Goal: Book appointment/travel/reservation

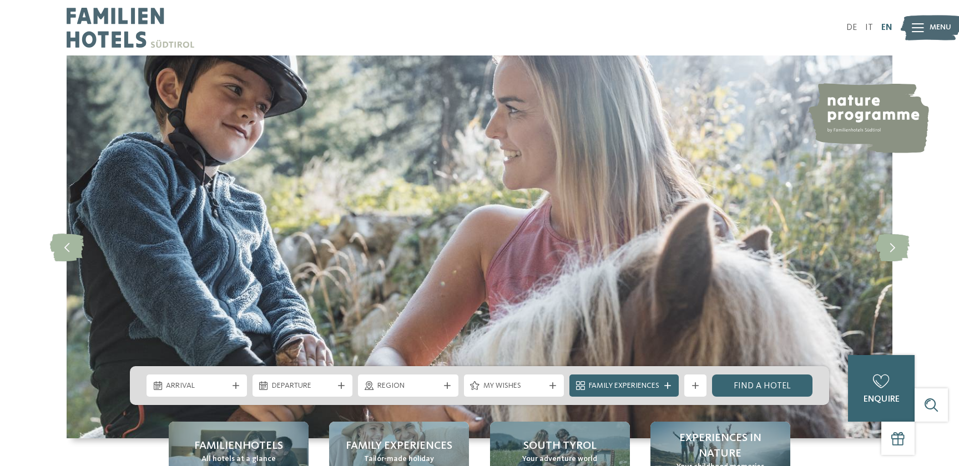
click at [885, 27] on link "EN" at bounding box center [886, 27] width 11 height 9
click at [848, 28] on link "DE" at bounding box center [851, 27] width 11 height 9
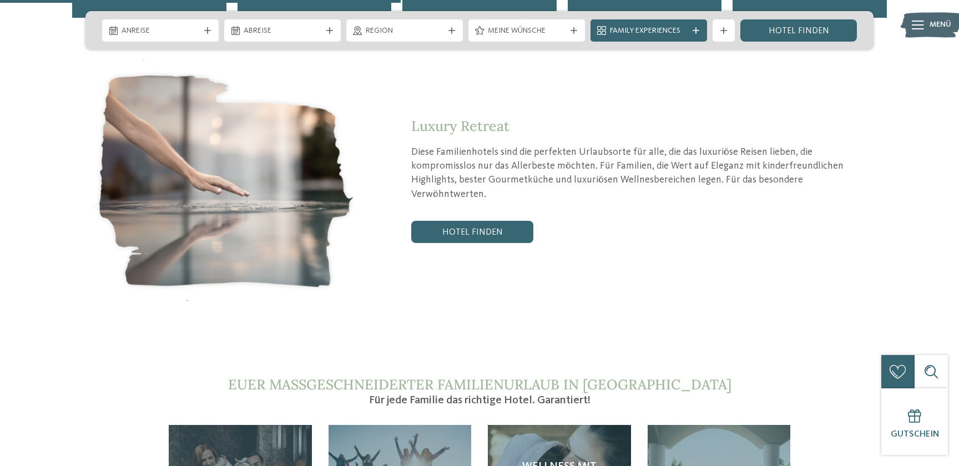
scroll to position [2337, 0]
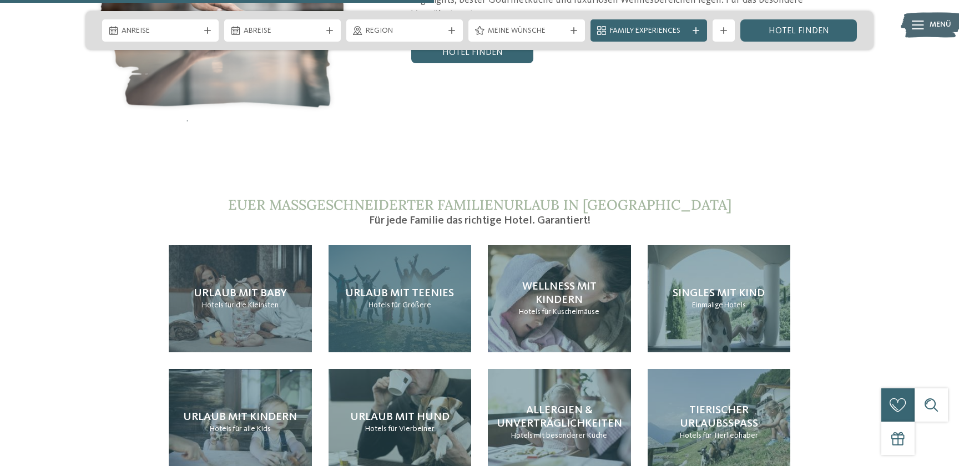
click at [398, 301] on span "für Größere" at bounding box center [411, 305] width 40 height 8
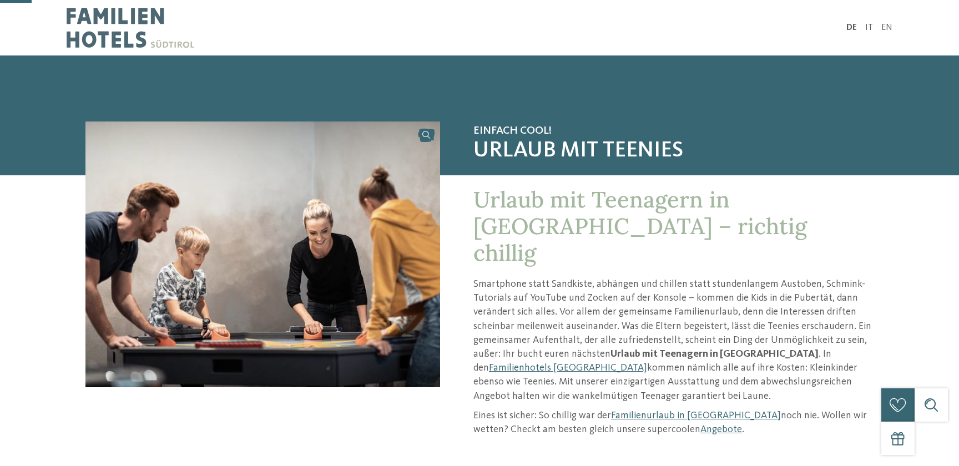
scroll to position [120, 0]
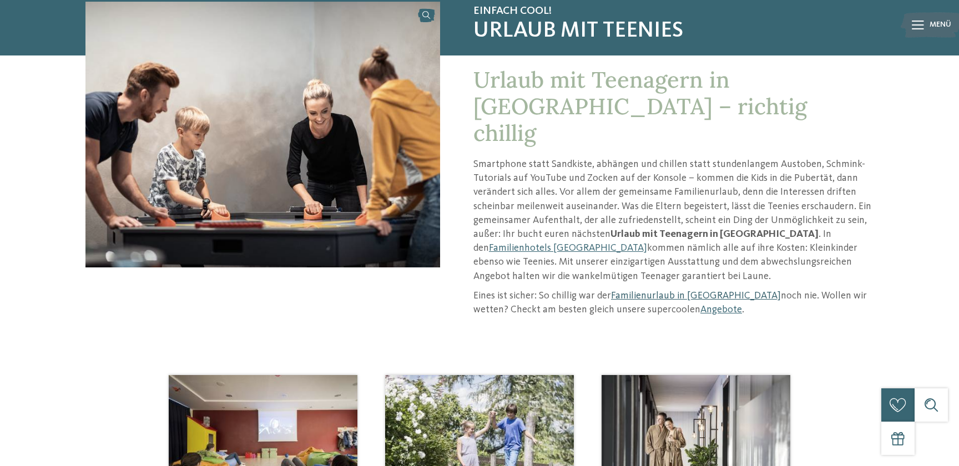
click at [667, 291] on link "Familienurlaub in Südtirol" at bounding box center [696, 296] width 170 height 10
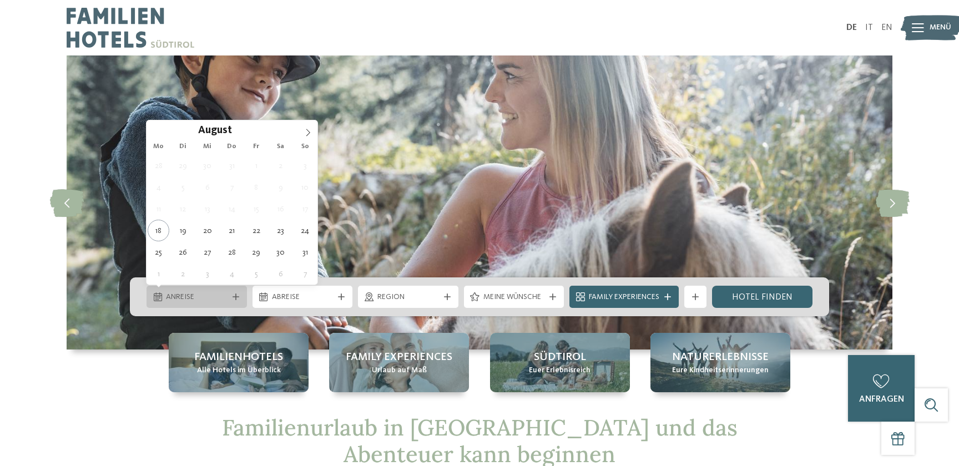
click at [236, 294] on icon at bounding box center [236, 297] width 7 height 7
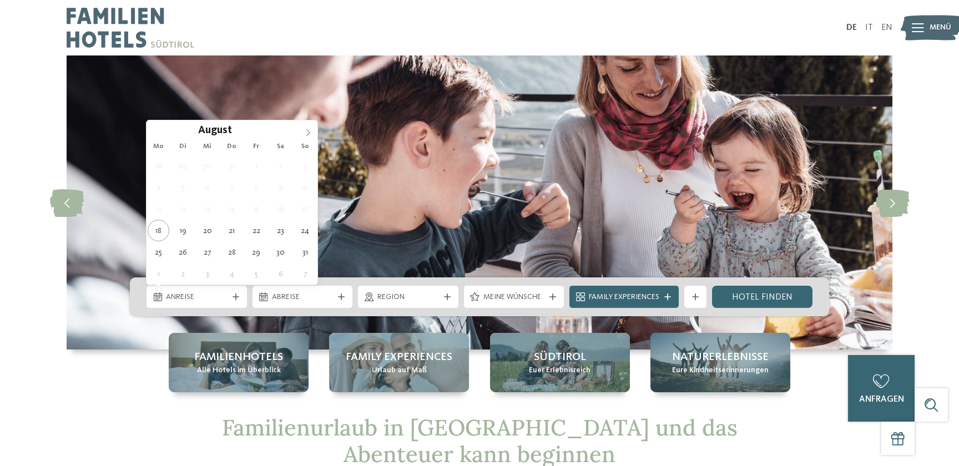
click at [307, 134] on icon at bounding box center [308, 133] width 8 height 8
type input "****"
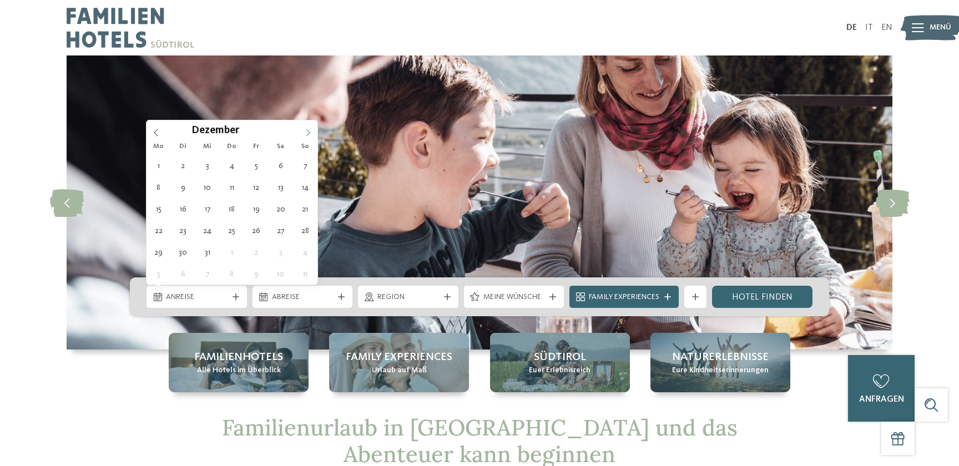
click at [307, 134] on icon at bounding box center [308, 133] width 8 height 8
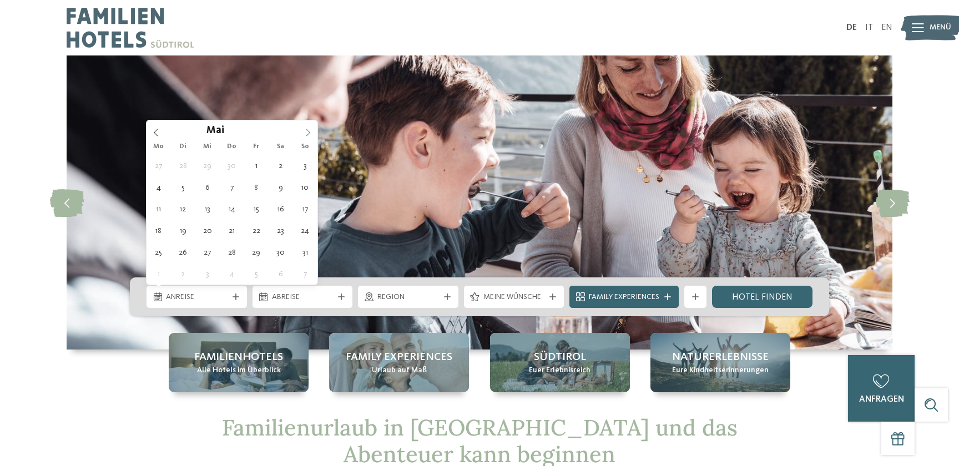
click at [307, 134] on icon at bounding box center [308, 133] width 8 height 8
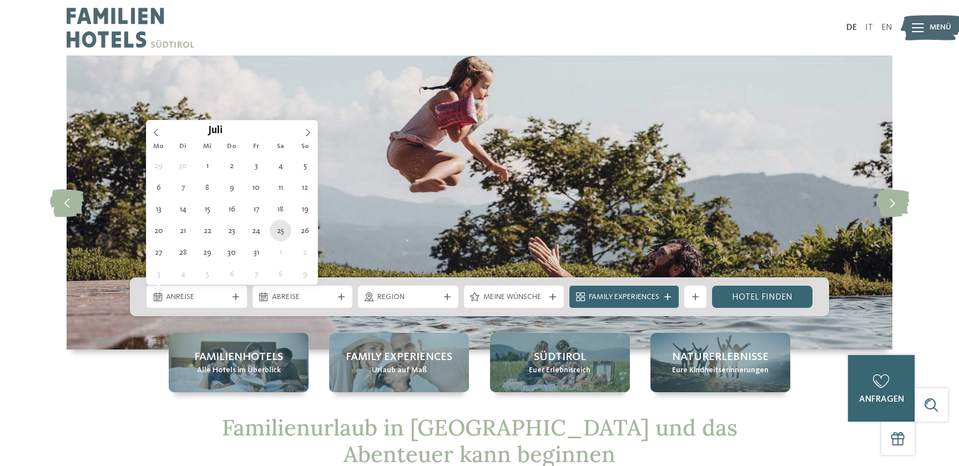
type div "[DATE]"
type input "****"
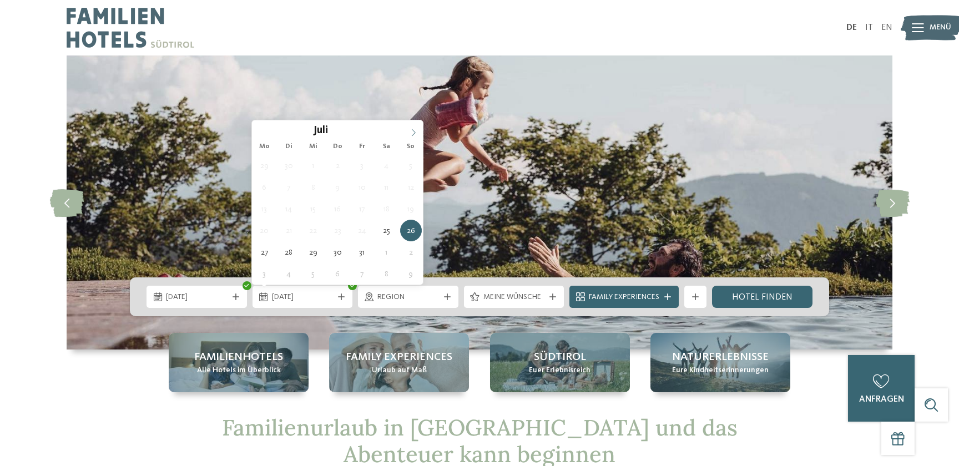
click at [412, 130] on icon at bounding box center [414, 133] width 8 height 8
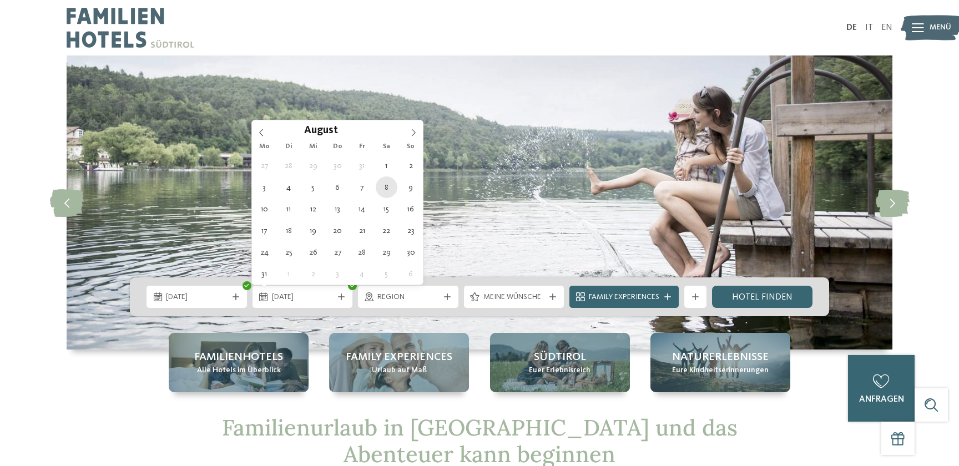
type div "[DATE]"
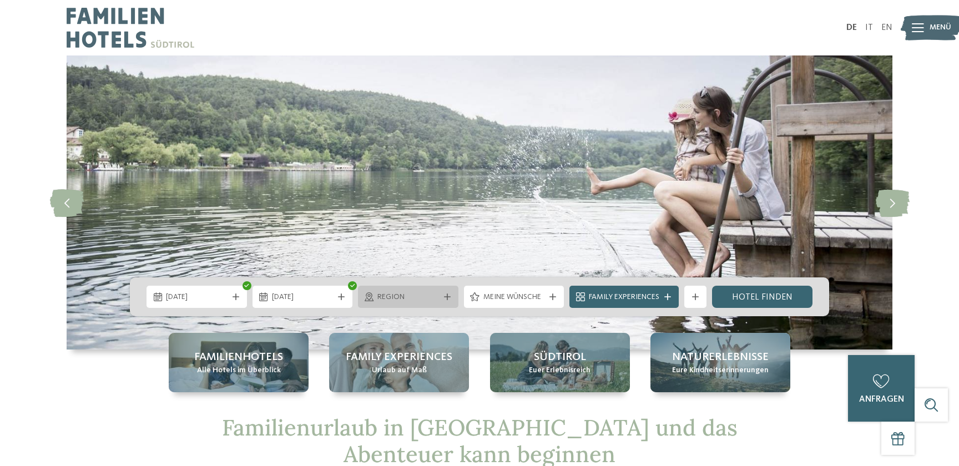
click at [446, 294] on icon at bounding box center [447, 297] width 7 height 7
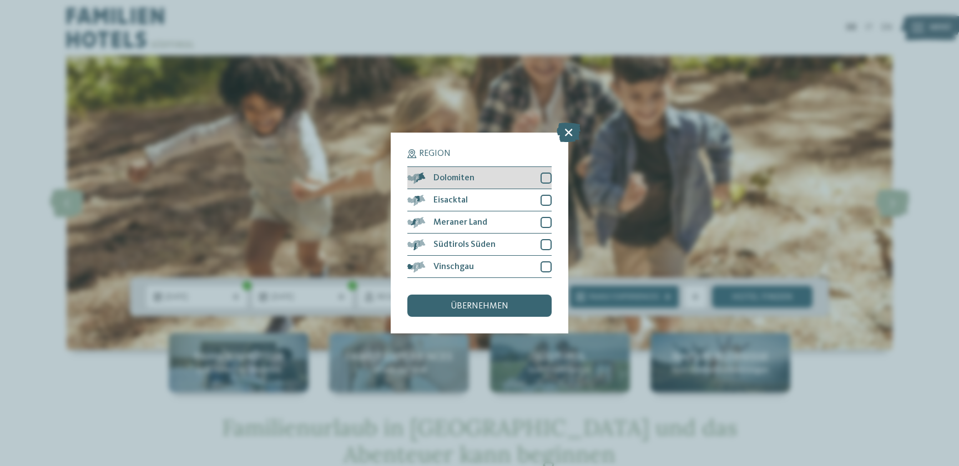
click at [545, 178] on div at bounding box center [545, 178] width 11 height 11
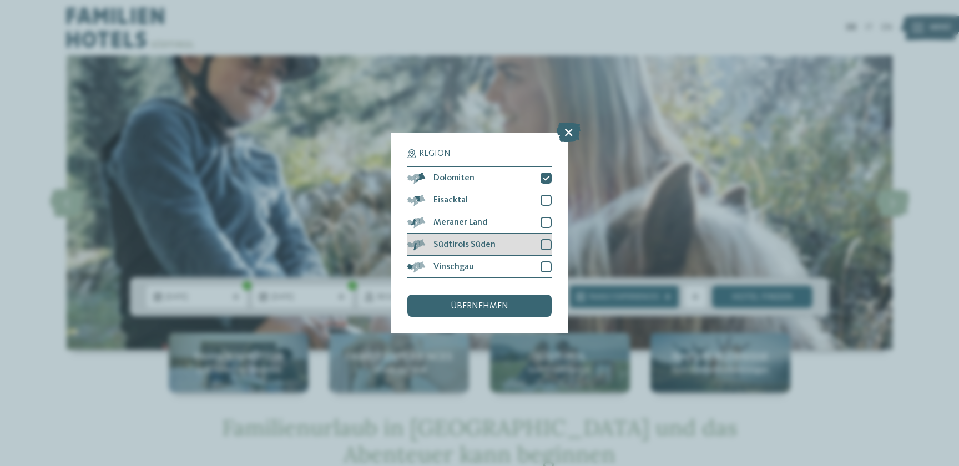
click at [547, 242] on div at bounding box center [545, 244] width 11 height 11
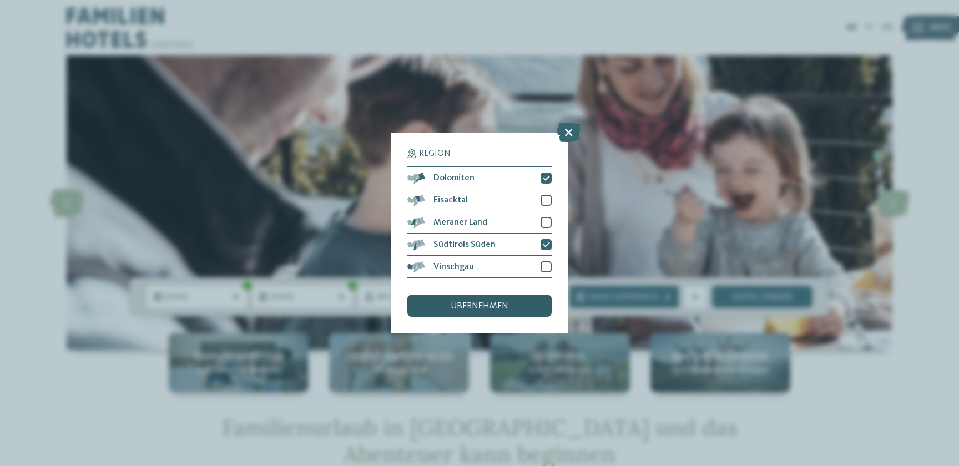
click at [478, 307] on span "übernehmen" at bounding box center [480, 306] width 58 height 9
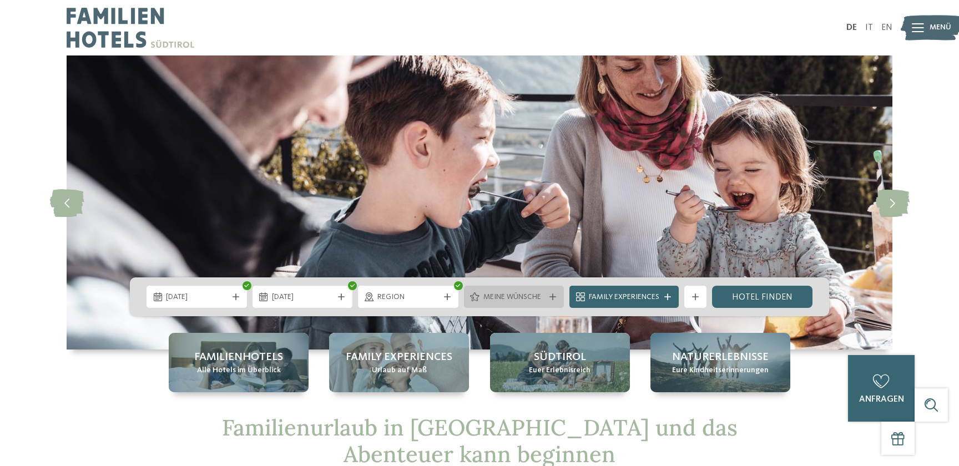
click at [557, 297] on div at bounding box center [552, 297] width 11 height 7
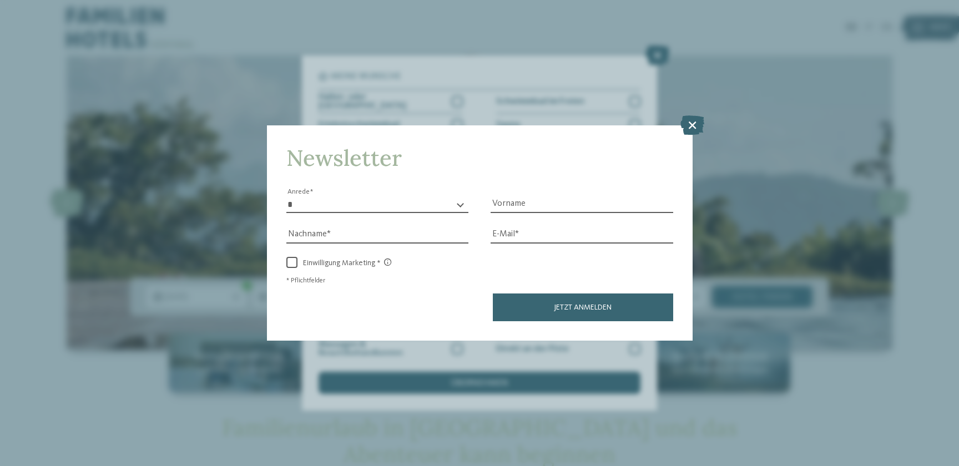
drag, startPoint x: 698, startPoint y: 123, endPoint x: 690, endPoint y: 125, distance: 8.6
click at [698, 123] on icon at bounding box center [692, 124] width 24 height 19
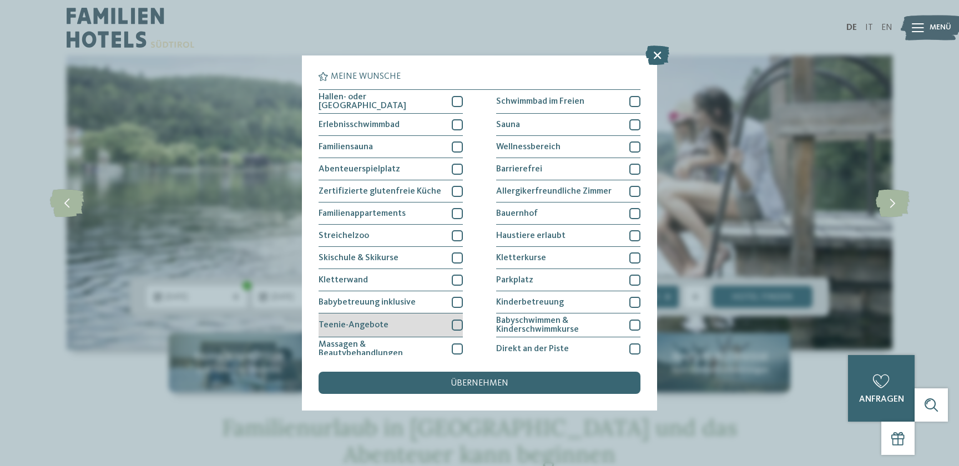
click at [456, 322] on div at bounding box center [457, 325] width 11 height 11
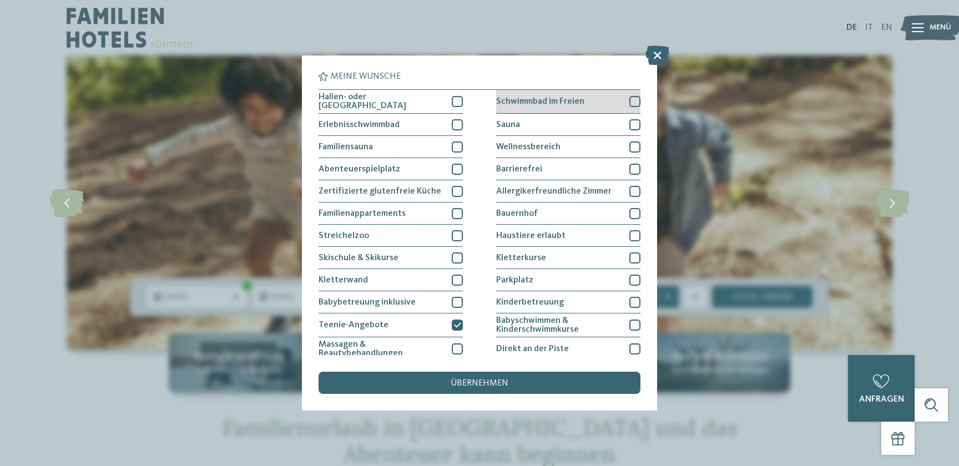
click at [634, 99] on div at bounding box center [634, 101] width 11 height 11
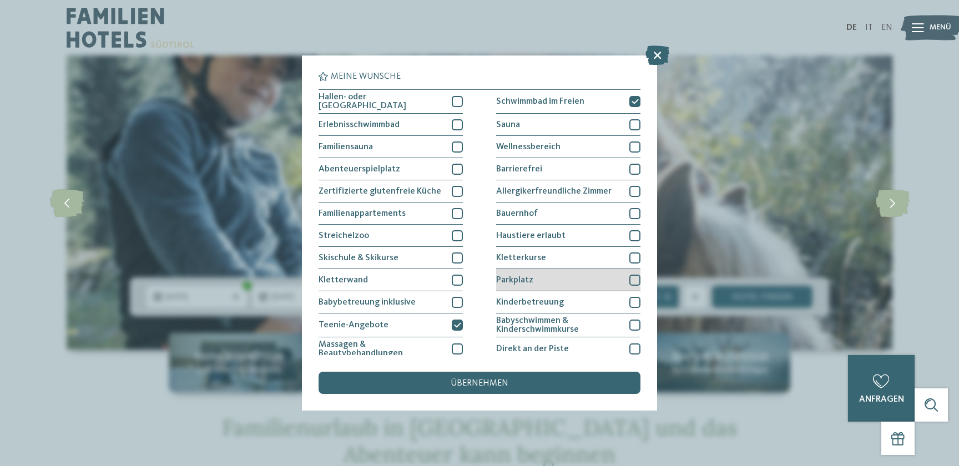
click at [632, 277] on div at bounding box center [634, 280] width 11 height 11
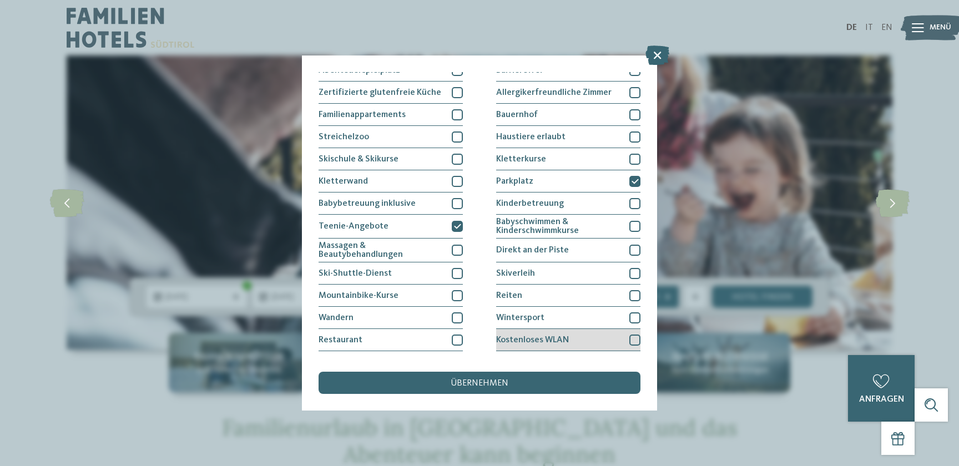
scroll to position [115, 0]
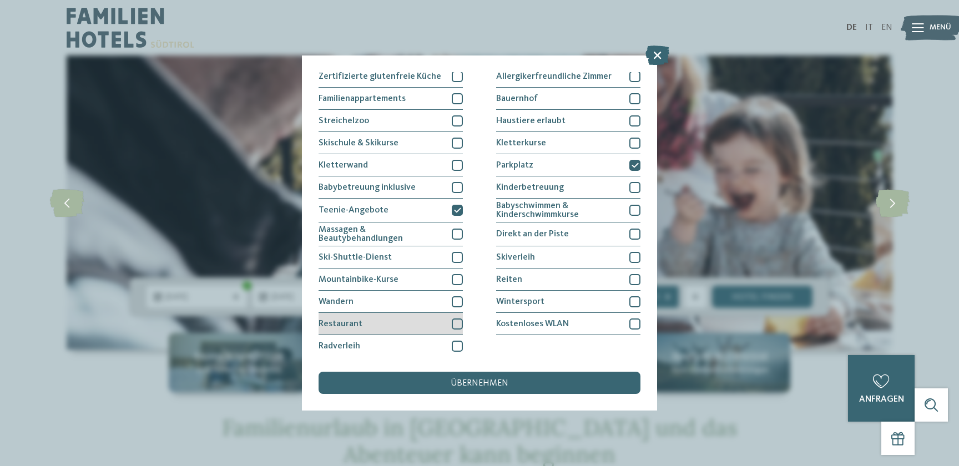
click at [456, 321] on div at bounding box center [457, 324] width 11 height 11
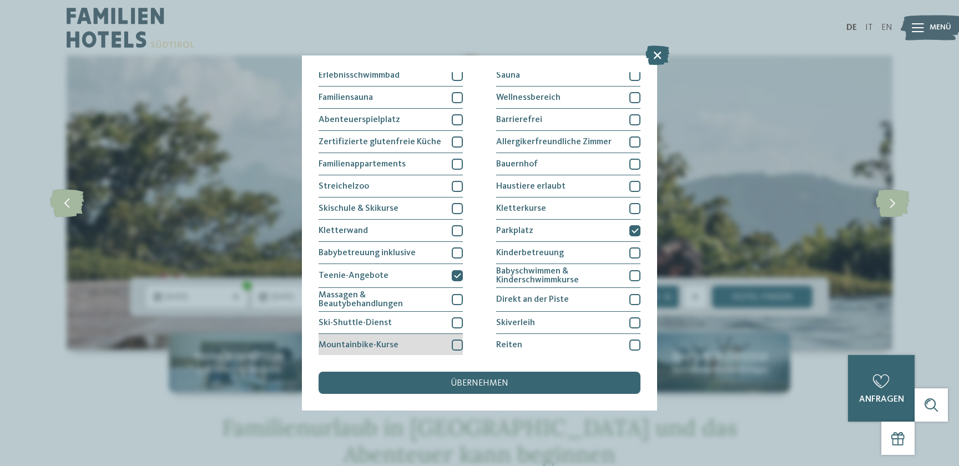
scroll to position [16, 0]
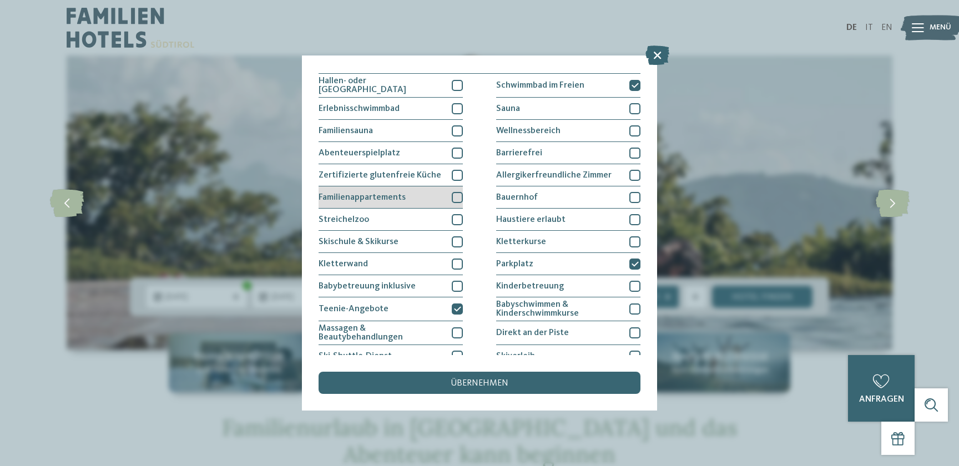
click at [456, 195] on div at bounding box center [457, 197] width 11 height 11
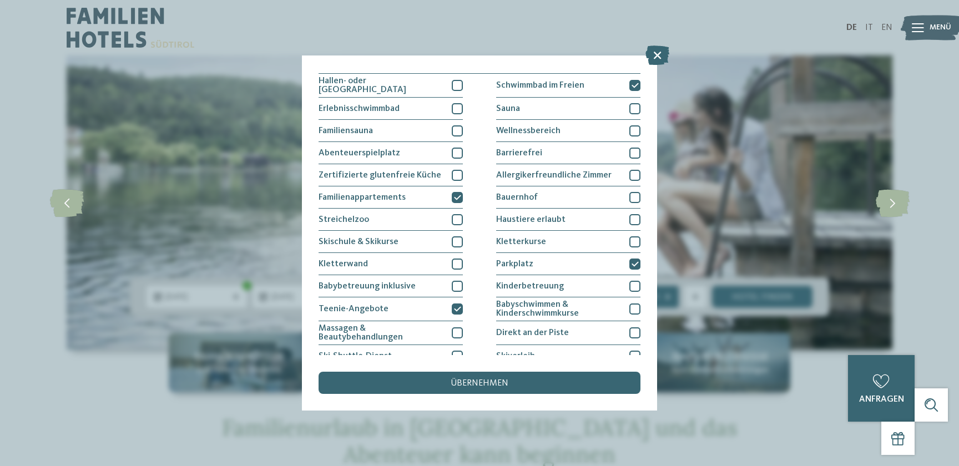
scroll to position [0, 0]
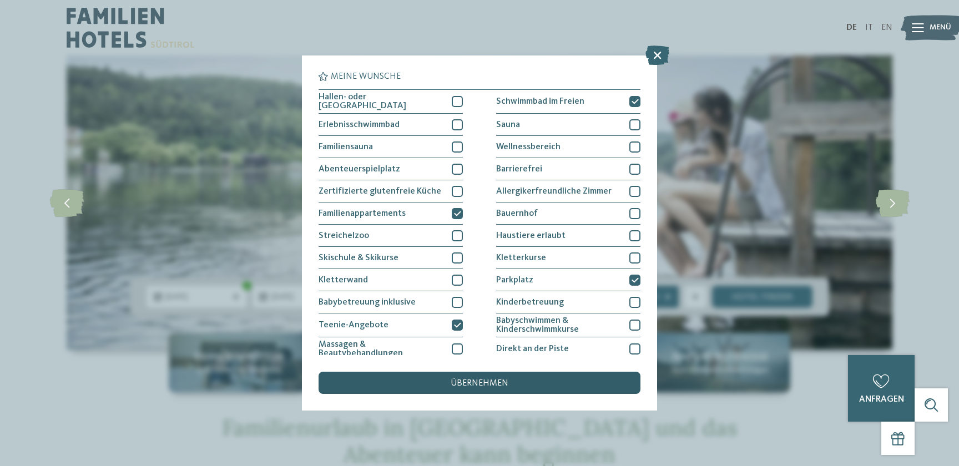
click at [487, 386] on span "übernehmen" at bounding box center [480, 383] width 58 height 9
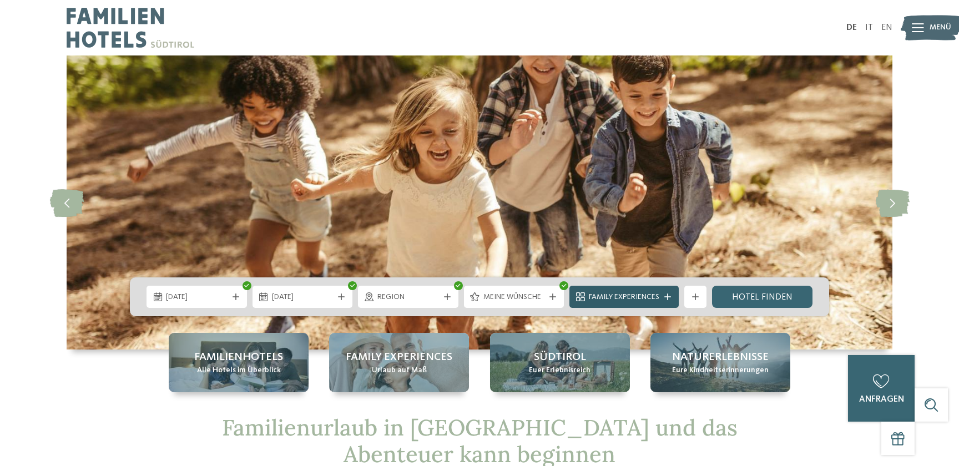
click at [662, 294] on div "Family Experiences" at bounding box center [624, 297] width 76 height 12
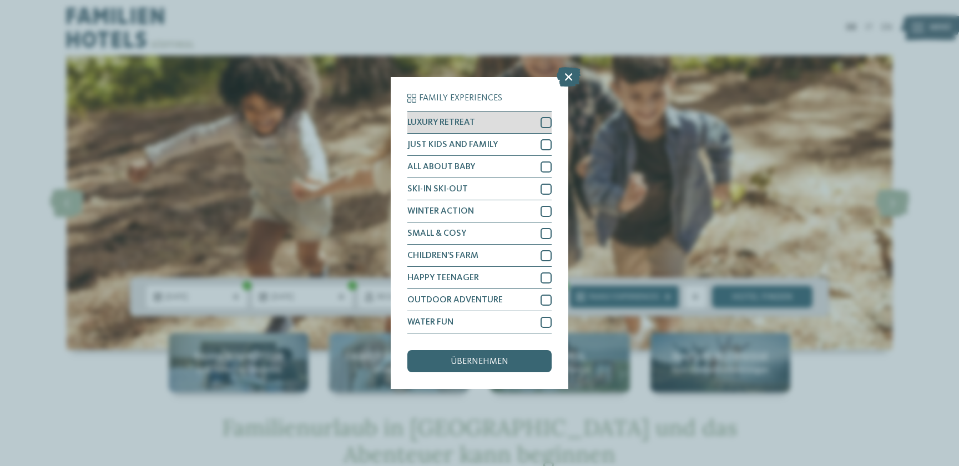
click at [545, 120] on div at bounding box center [545, 122] width 11 height 11
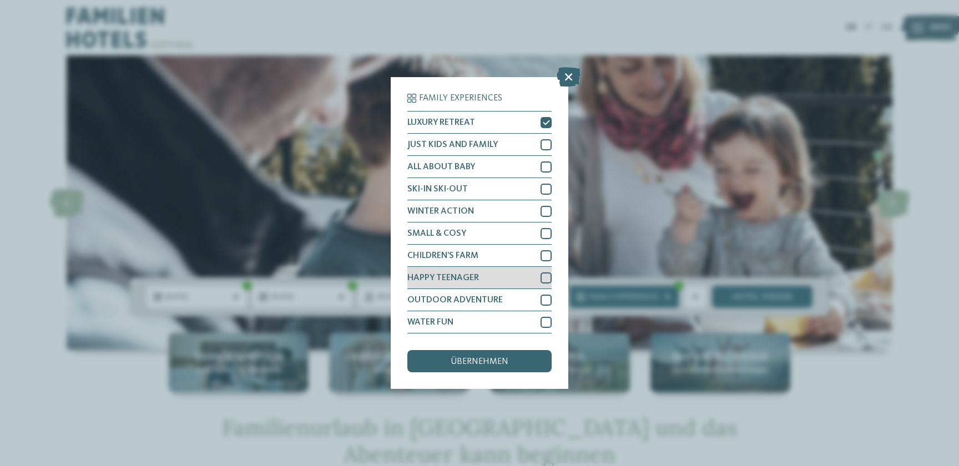
click at [546, 280] on div at bounding box center [545, 277] width 11 height 11
click at [491, 357] on div "übernehmen" at bounding box center [479, 361] width 144 height 22
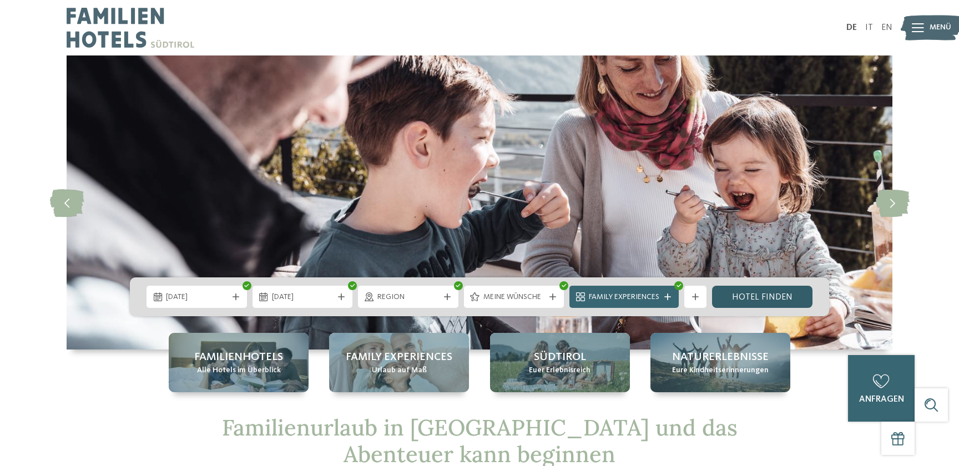
click at [735, 297] on link "Hotel finden" at bounding box center [762, 297] width 100 height 22
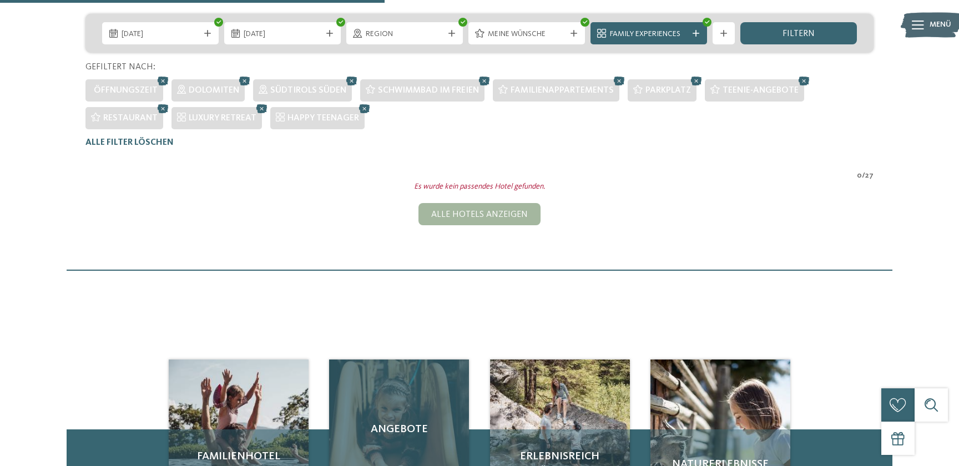
scroll to position [211, 0]
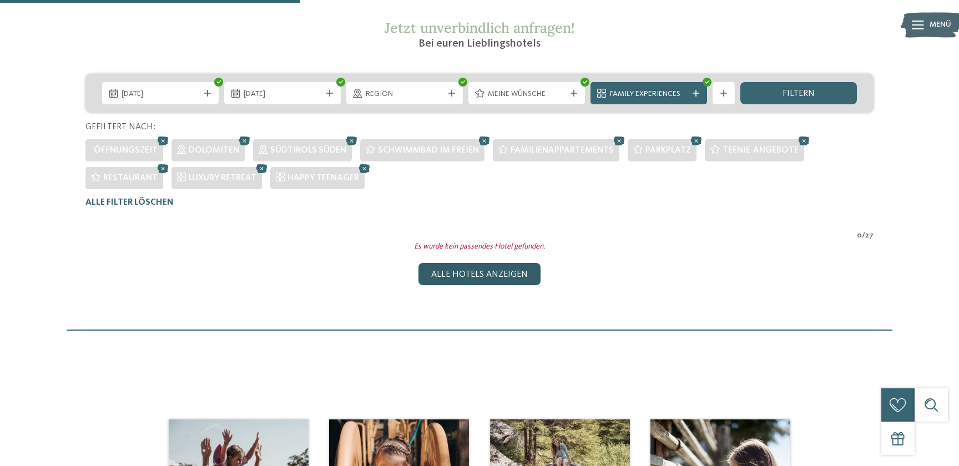
click at [482, 276] on div "Alle Hotels anzeigen" at bounding box center [479, 274] width 122 height 22
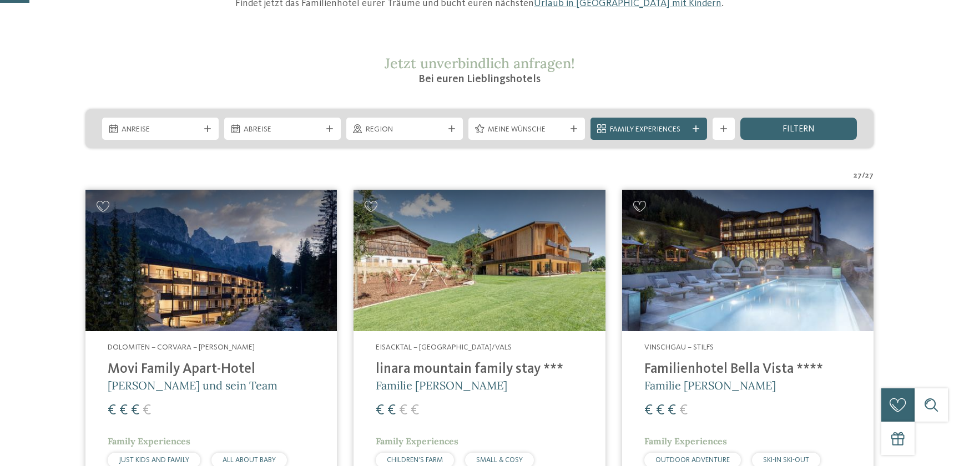
scroll to position [236, 0]
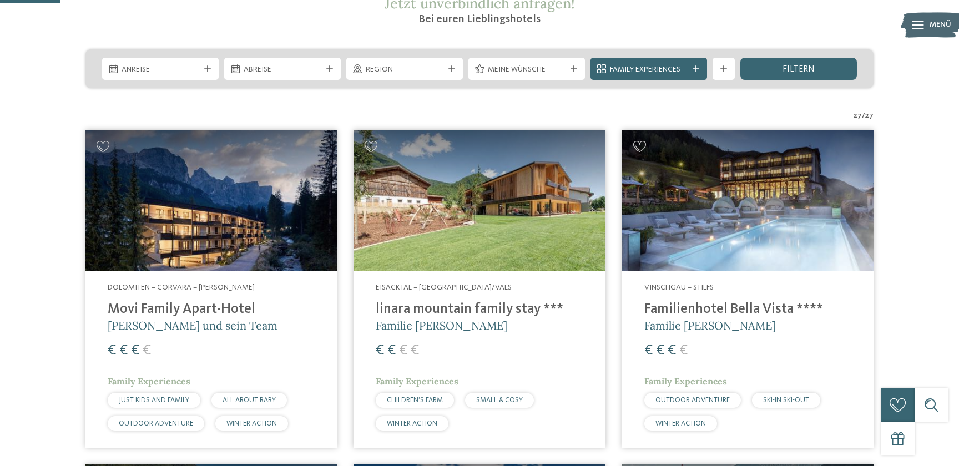
click at [262, 250] on img at bounding box center [210, 201] width 251 height 142
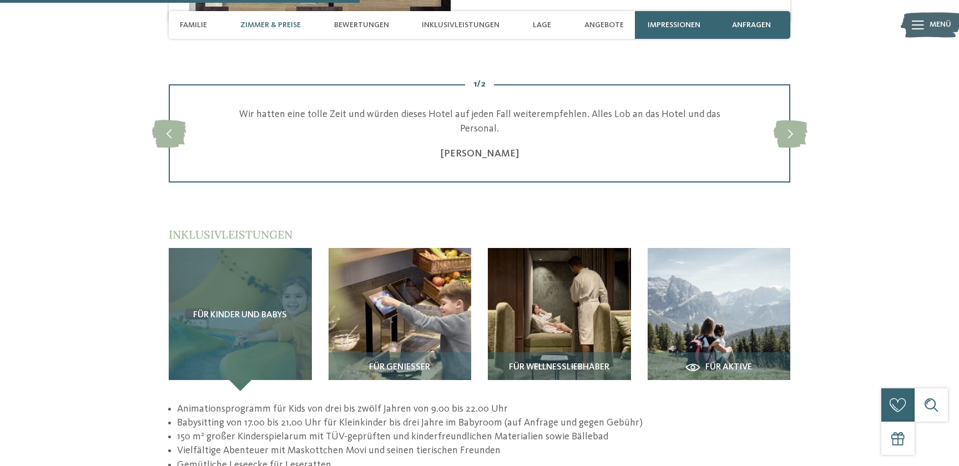
scroll to position [1199, 0]
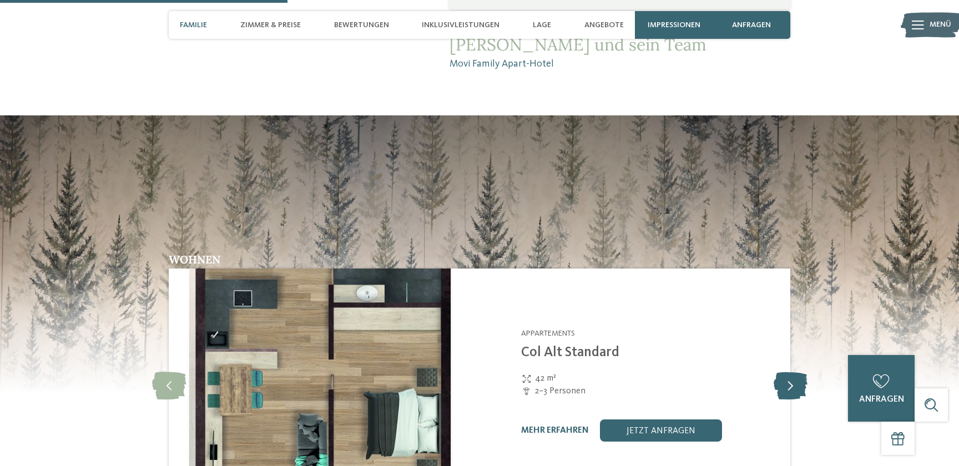
click at [791, 371] on icon at bounding box center [791, 385] width 34 height 28
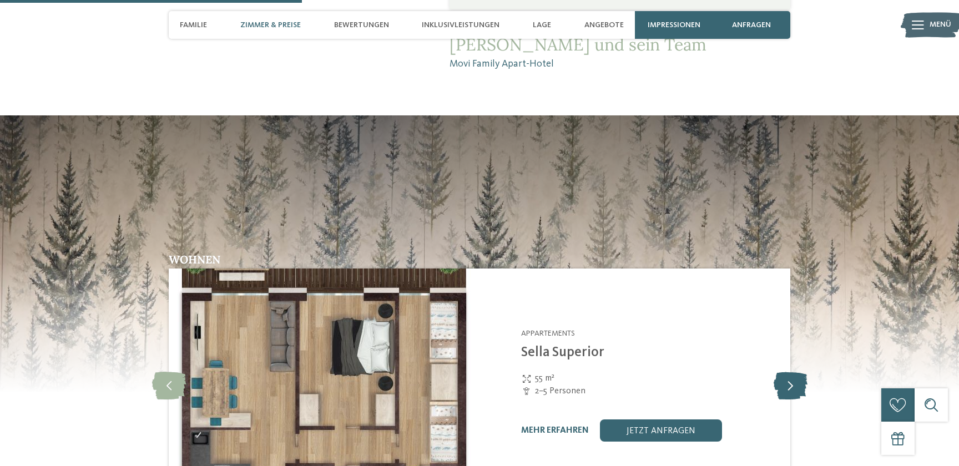
scroll to position [1259, 0]
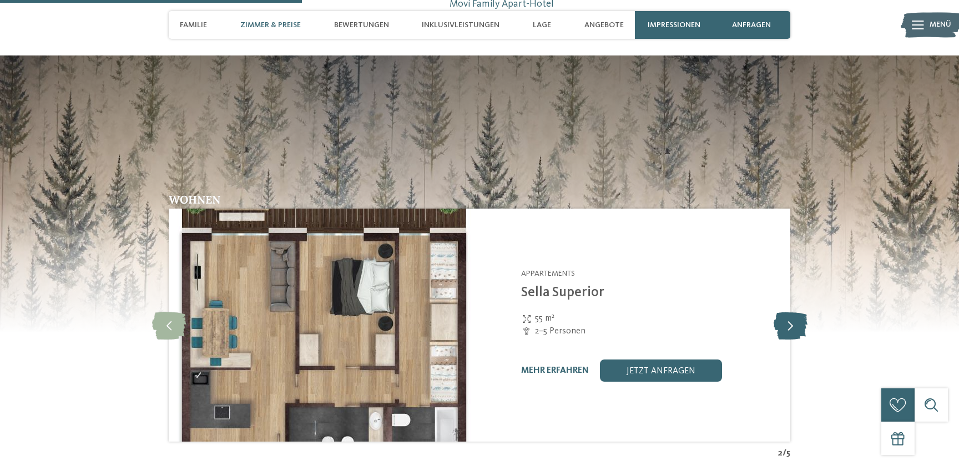
click at [796, 311] on icon at bounding box center [791, 325] width 34 height 28
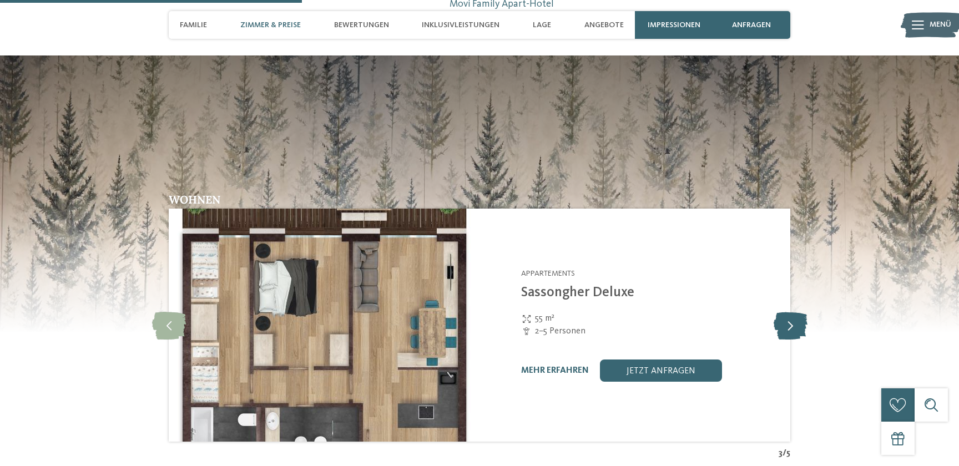
click at [795, 311] on icon at bounding box center [791, 325] width 34 height 28
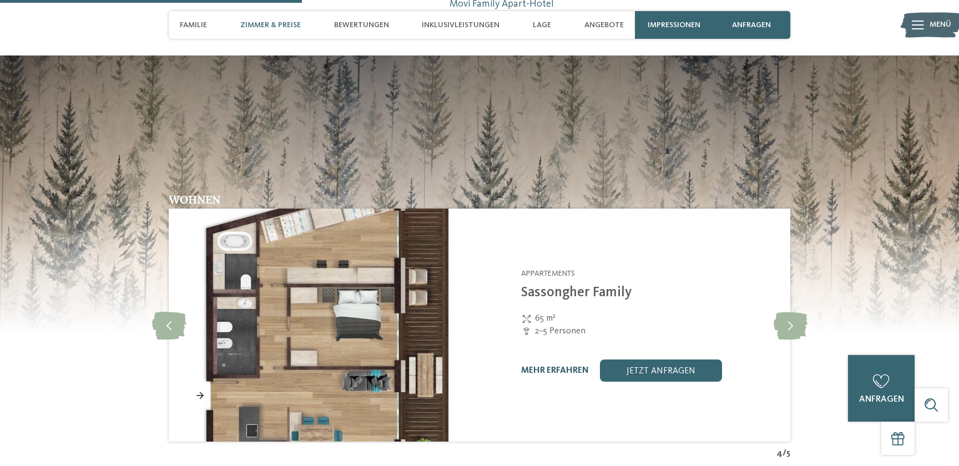
click at [532, 366] on link "mehr erfahren" at bounding box center [555, 370] width 68 height 9
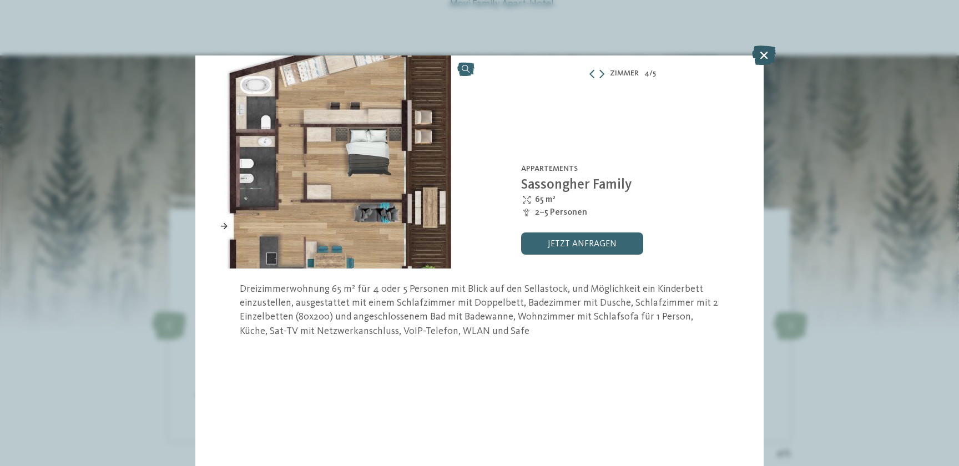
click at [762, 54] on icon at bounding box center [764, 55] width 24 height 19
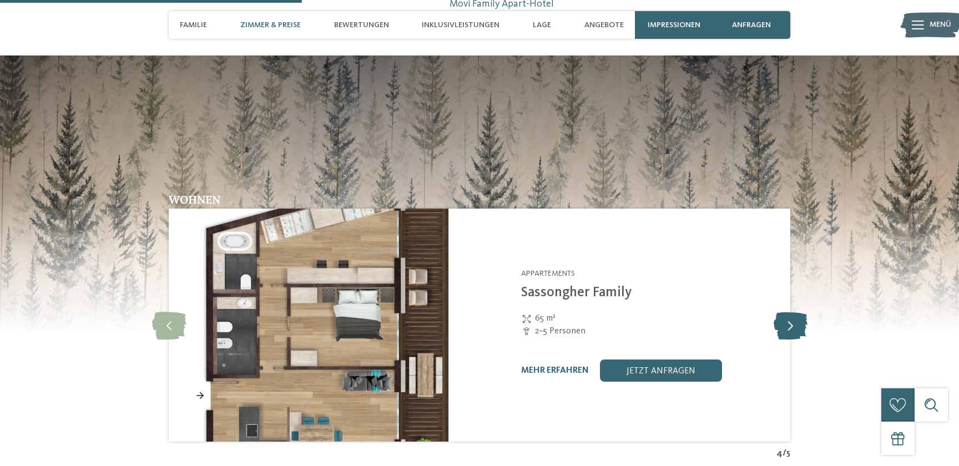
click at [783, 311] on icon at bounding box center [791, 325] width 34 height 28
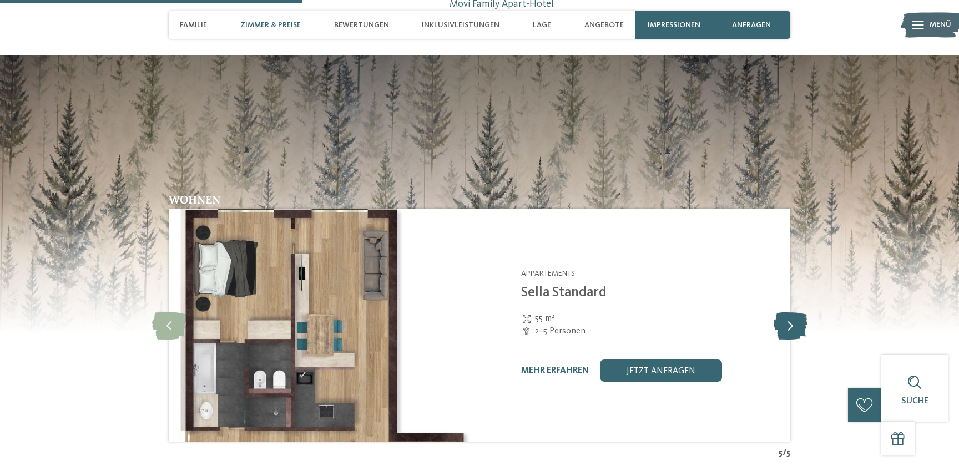
click at [790, 311] on icon at bounding box center [791, 325] width 34 height 28
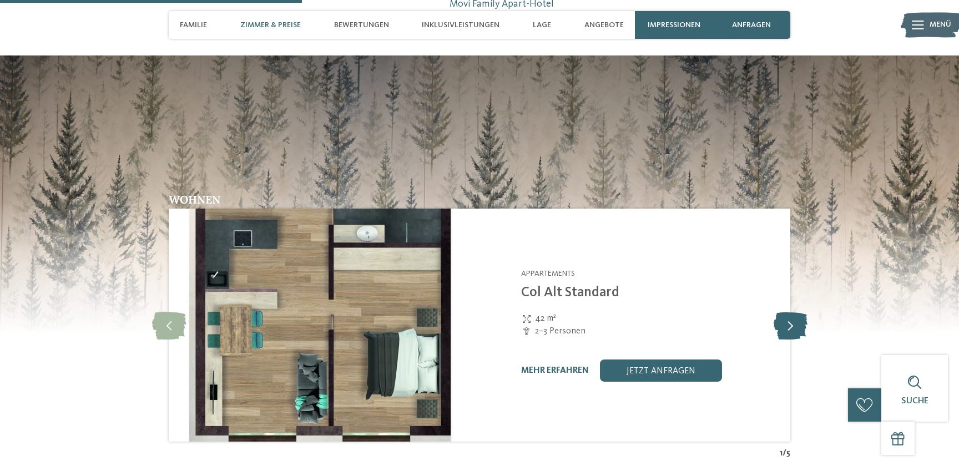
click at [790, 311] on icon at bounding box center [791, 325] width 34 height 28
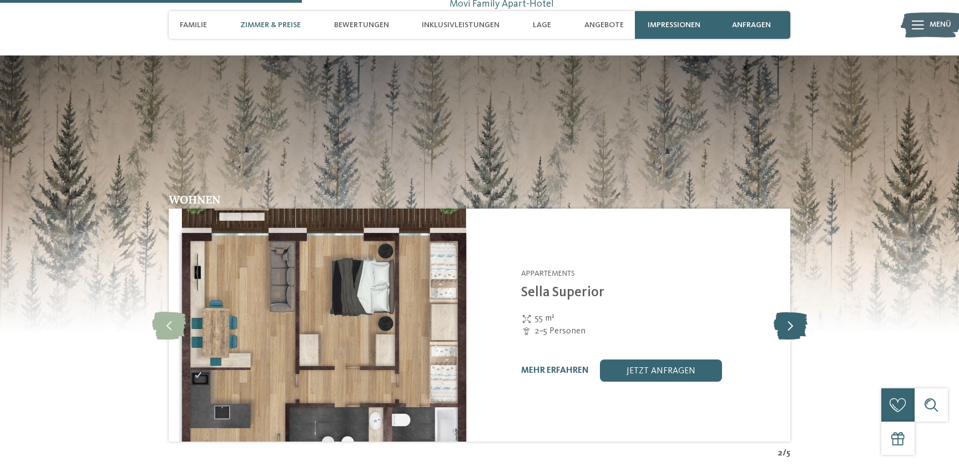
click at [790, 311] on icon at bounding box center [791, 325] width 34 height 28
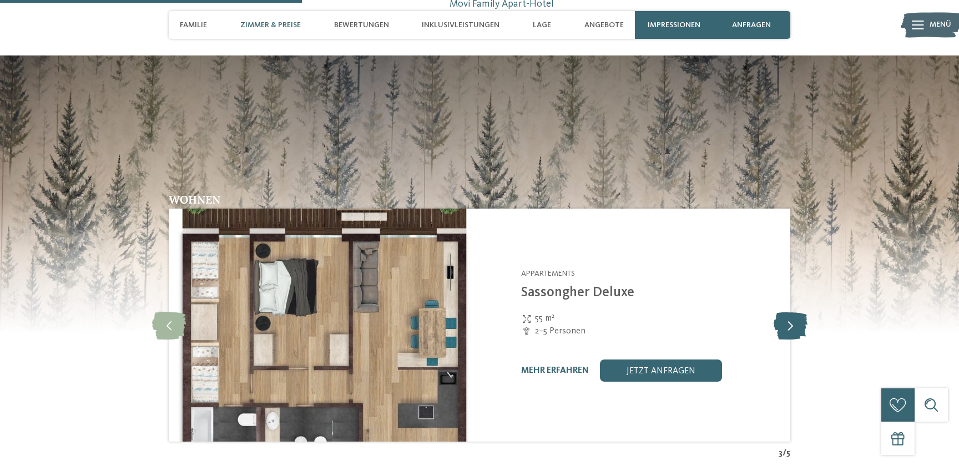
click at [790, 311] on icon at bounding box center [791, 325] width 34 height 28
